Goal: Check status: Check status

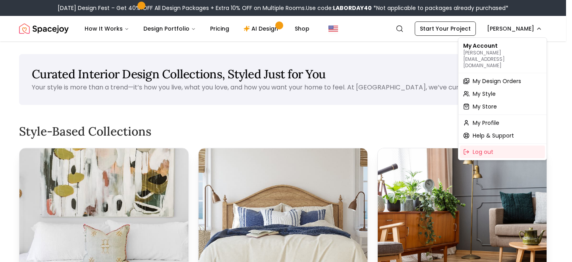
click at [498, 77] on span "My Design Orders" at bounding box center [497, 81] width 48 height 8
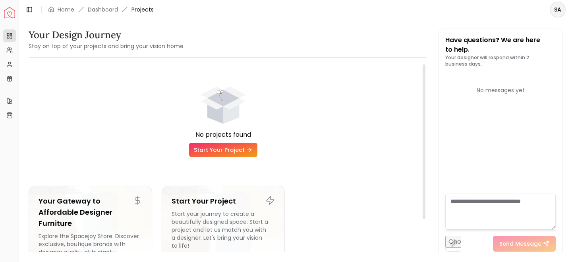
drag, startPoint x: 423, startPoint y: 98, endPoint x: 421, endPoint y: 54, distance: 44.2
click at [423, 64] on div at bounding box center [424, 141] width 3 height 155
click at [553, 7] on html "Spacejoy Dashboard Overview Projects My Referrals My Profile Gift Card Balance …" at bounding box center [286, 131] width 572 height 262
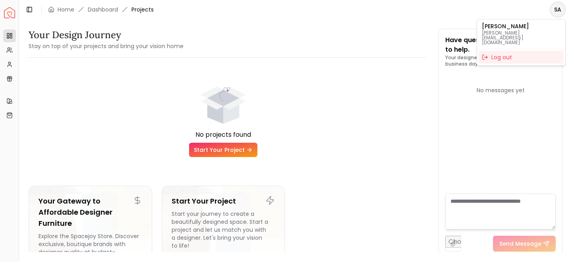
click at [102, 11] on html "Spacejoy Dashboard Overview Projects My Referrals My Profile Gift Card Balance …" at bounding box center [286, 131] width 572 height 262
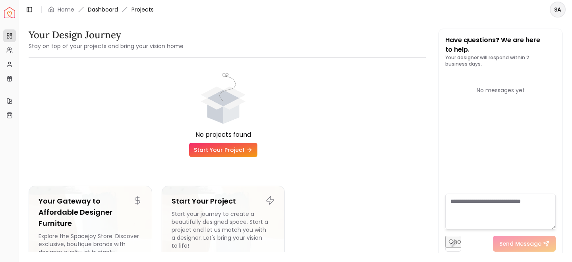
click at [101, 8] on link "Dashboard" at bounding box center [103, 10] width 30 height 8
